Goal: Find specific page/section: Find specific page/section

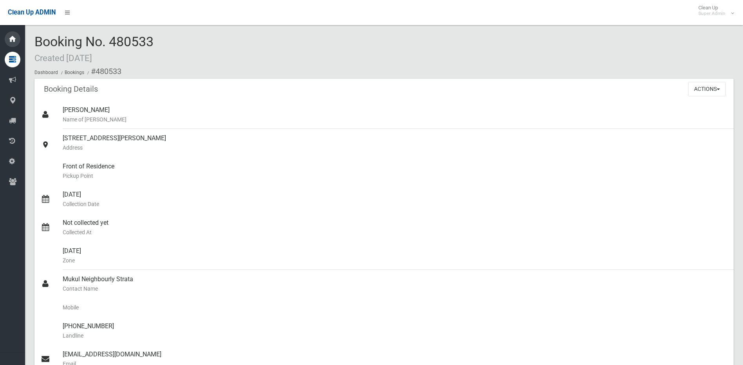
scroll to position [45, 0]
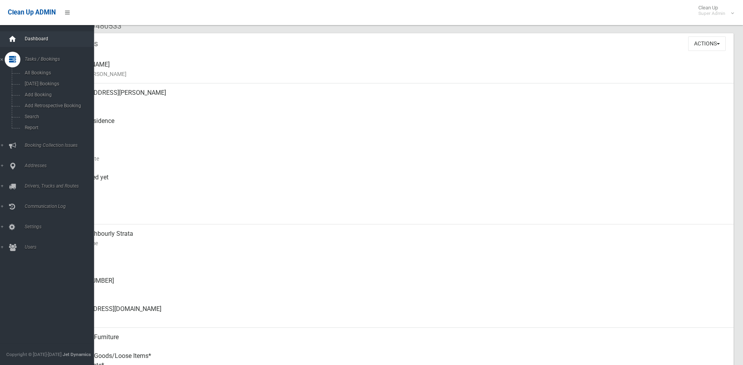
click at [13, 41] on icon at bounding box center [12, 39] width 9 height 16
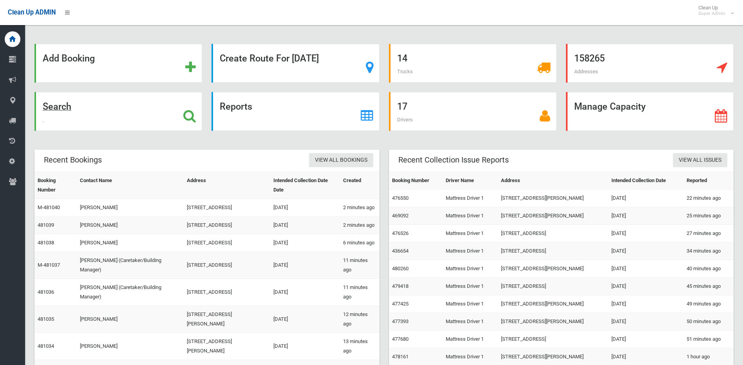
click at [186, 111] on icon at bounding box center [189, 115] width 13 height 13
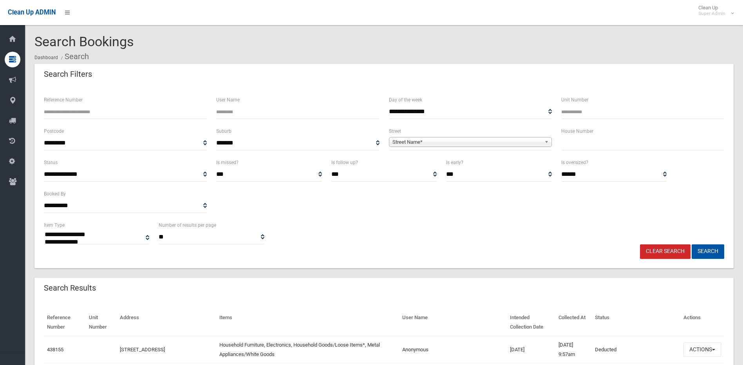
select select
click at [585, 143] on input "text" at bounding box center [642, 143] width 163 height 14
type input "**"
click at [483, 139] on span "Street Name*" at bounding box center [467, 142] width 149 height 9
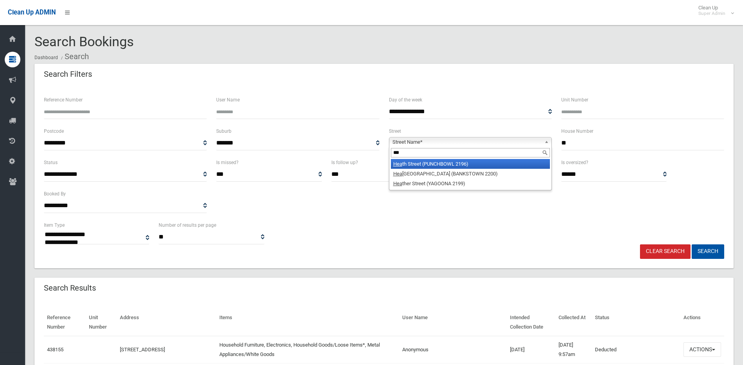
type input "***"
click at [477, 169] on li "Hea th Street (PUNCHBOWL 2196)" at bounding box center [470, 164] width 159 height 10
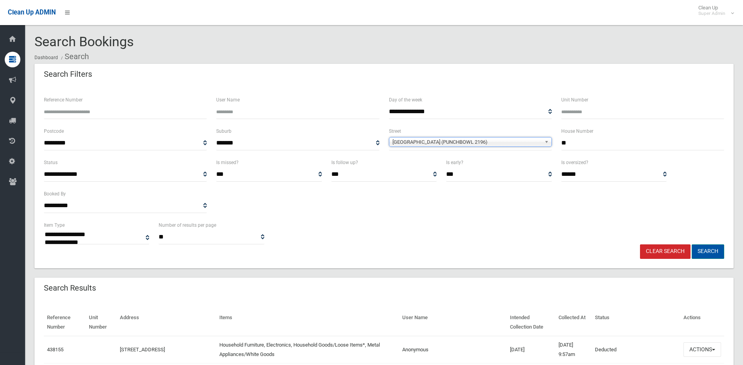
click at [707, 253] on button "Search" at bounding box center [708, 251] width 33 height 14
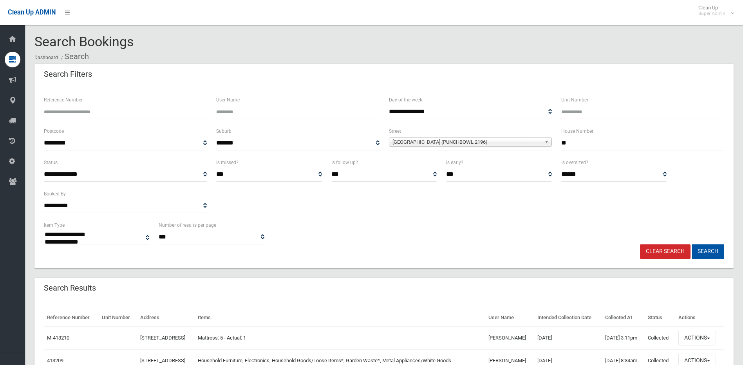
select select
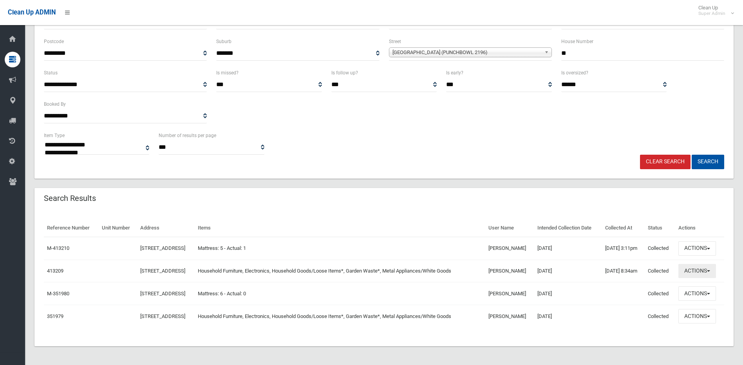
click at [710, 272] on span "button" at bounding box center [708, 271] width 3 height 2
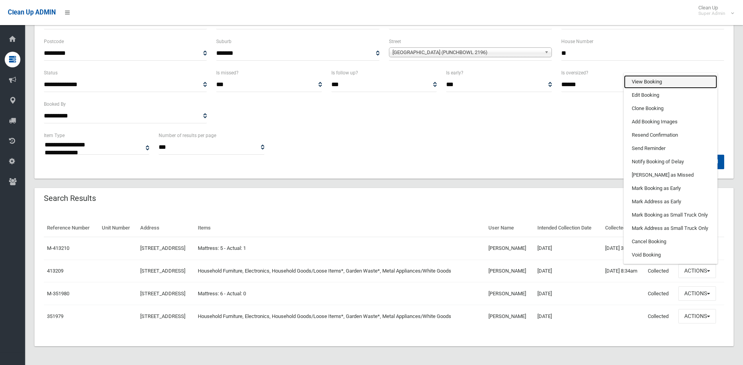
click at [670, 80] on link "View Booking" at bounding box center [670, 81] width 93 height 13
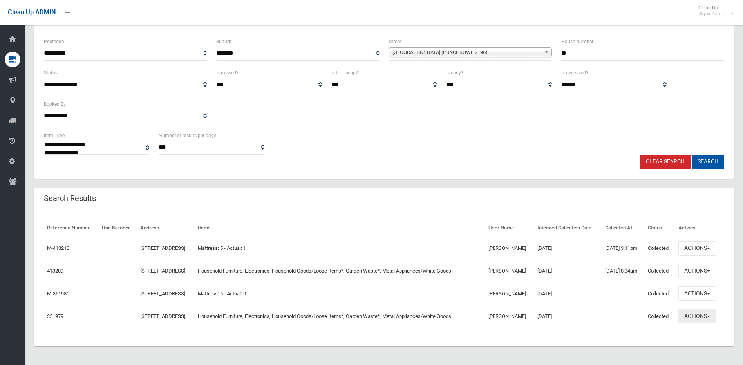
click at [716, 315] on button "Actions" at bounding box center [698, 316] width 38 height 14
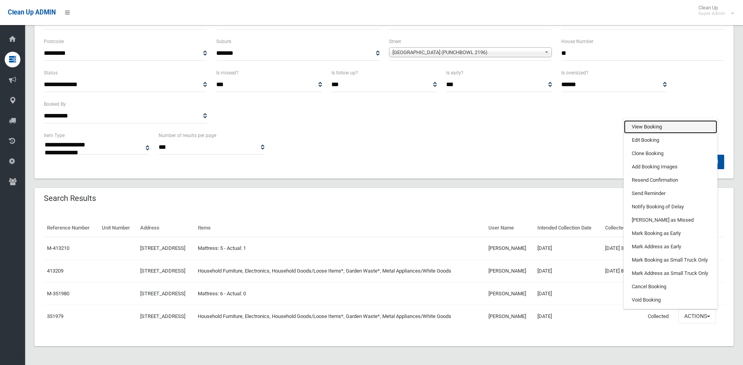
click at [666, 121] on link "View Booking" at bounding box center [670, 126] width 93 height 13
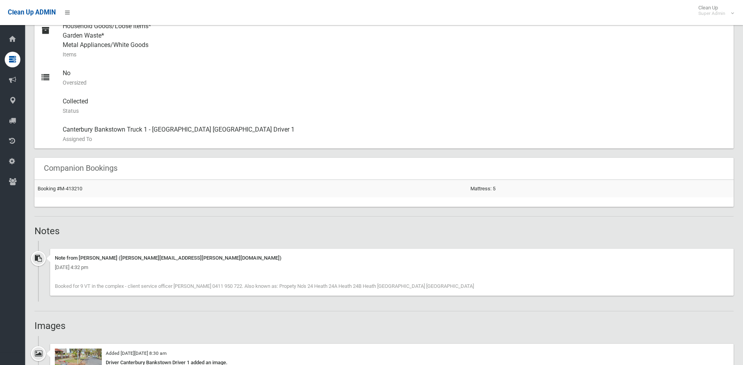
scroll to position [353, 0]
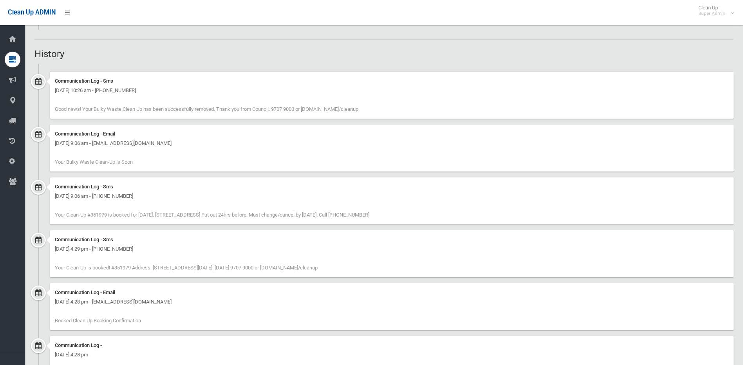
scroll to position [940, 0]
